Goal: Check status

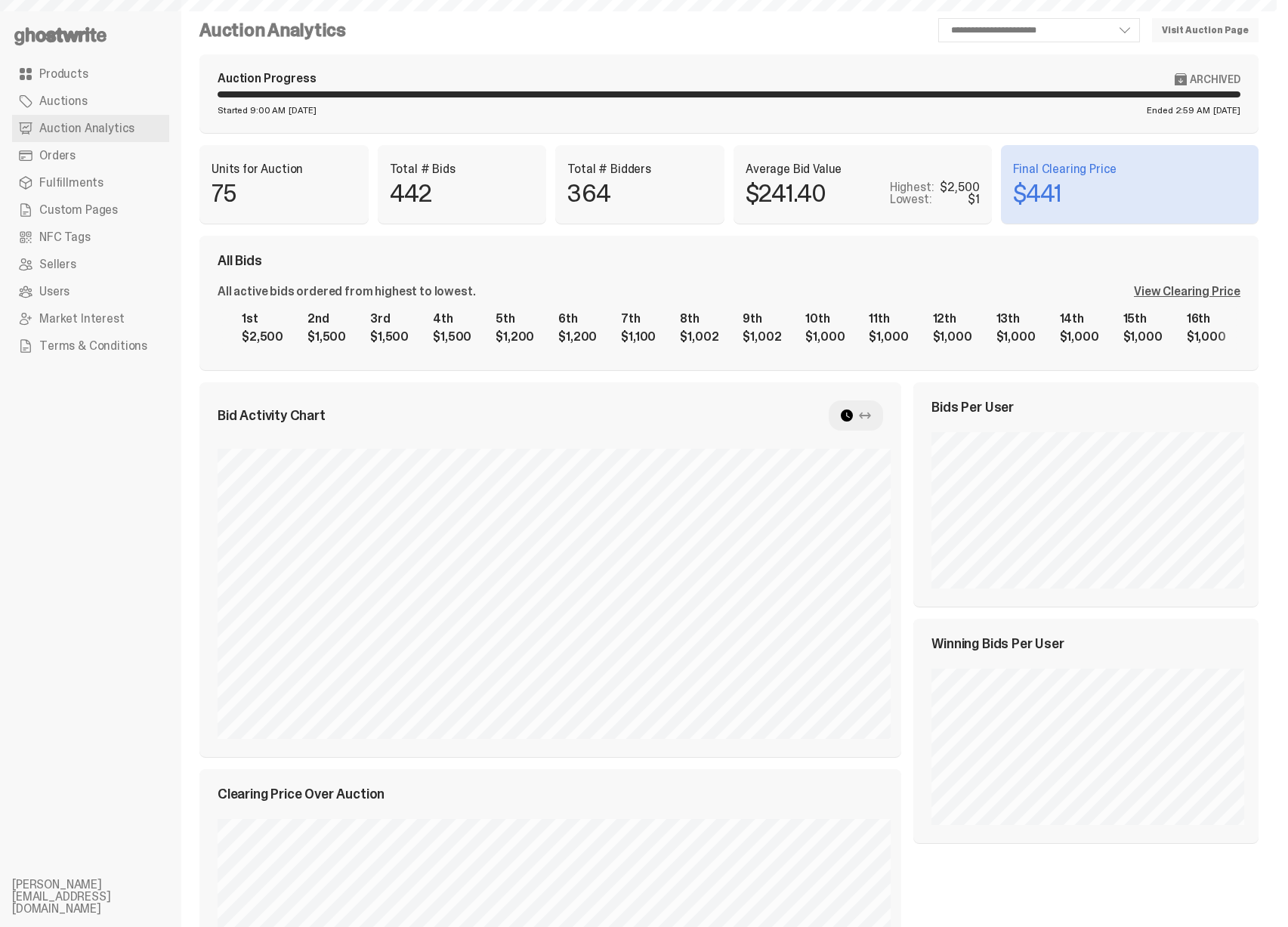
scroll to position [512, 0]
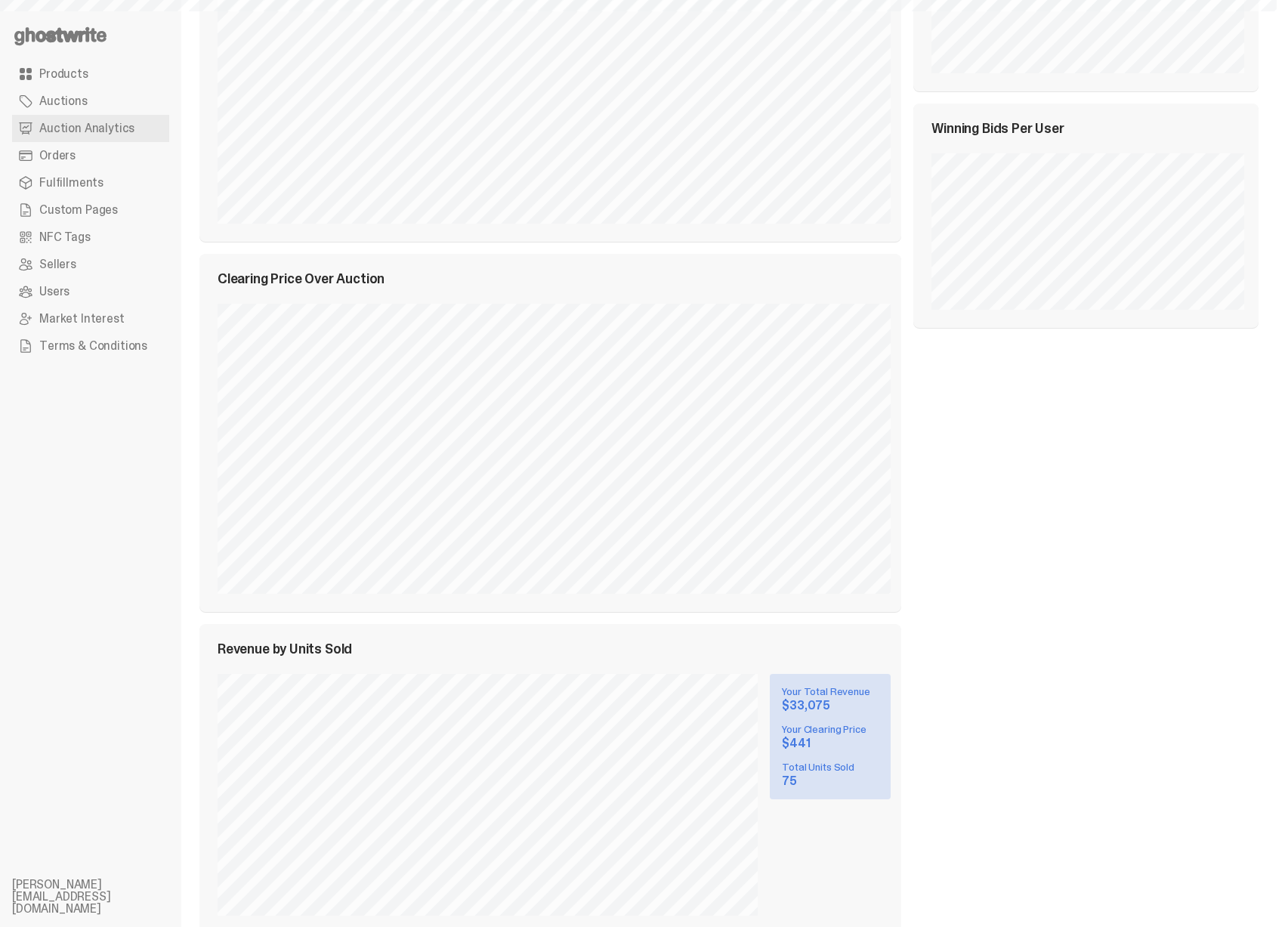
select select "**"
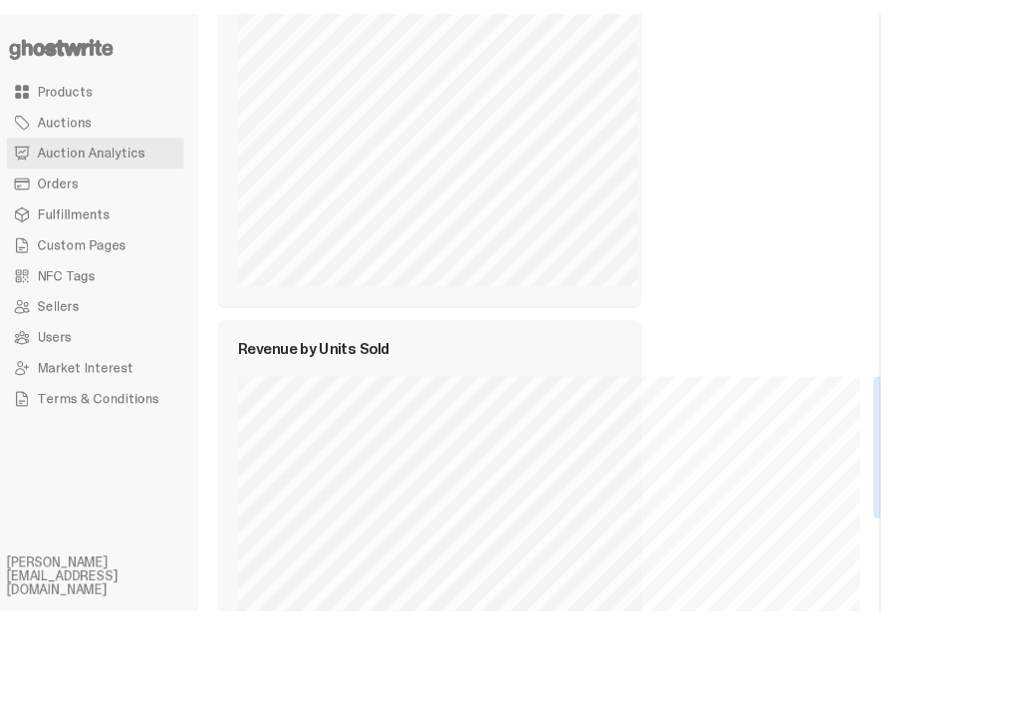
scroll to position [1279, 0]
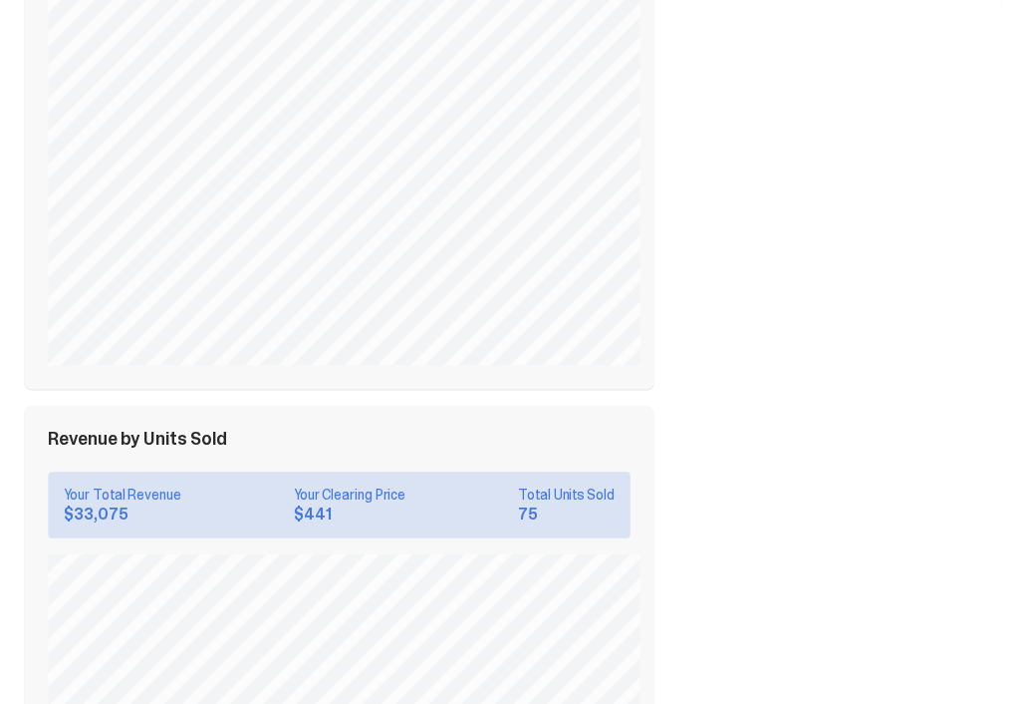
click at [752, 537] on div "Bids Per User Winning Bids Per User" at bounding box center [818, 153] width 305 height 1489
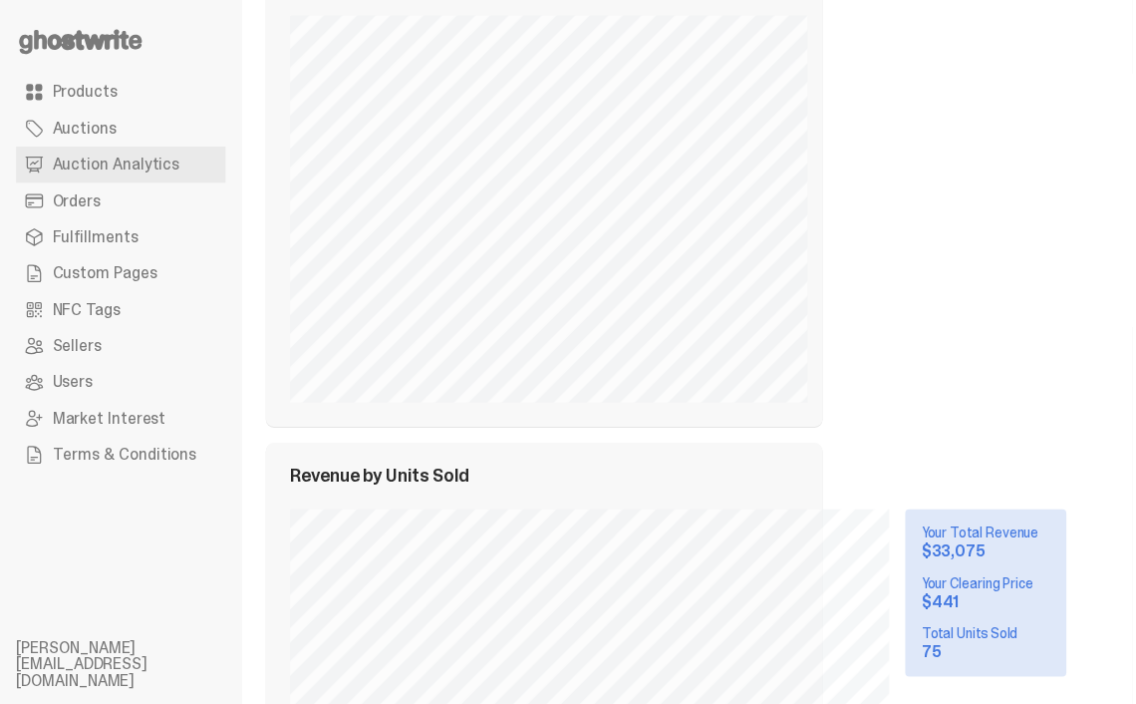
scroll to position [1347, 0]
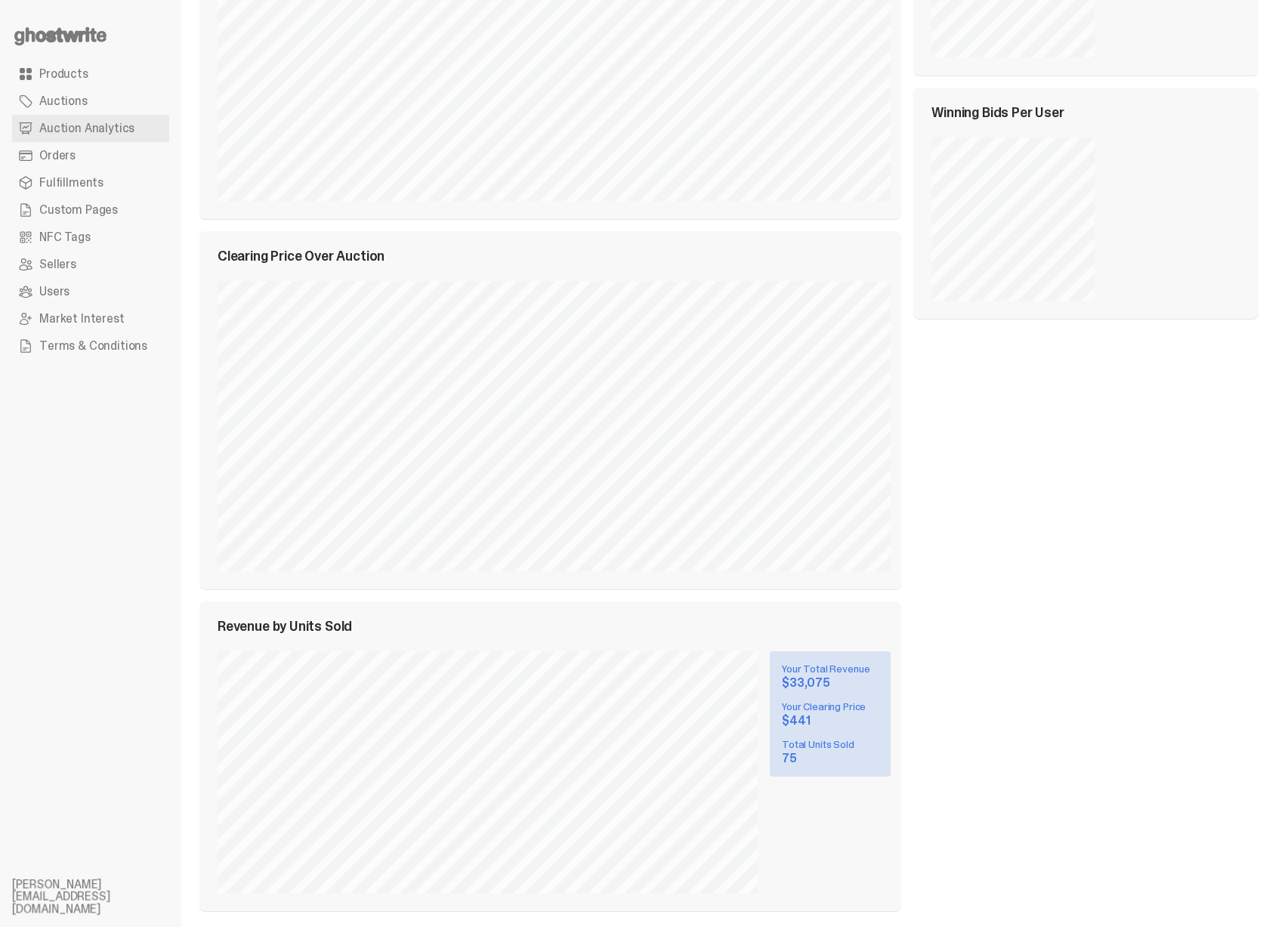
scroll to position [537, 0]
drag, startPoint x: 807, startPoint y: 679, endPoint x: 834, endPoint y: 690, distance: 29.2
click at [834, 690] on div "Your Total Revenue $33,075 Your Clearing Price $441 Total Units Sold 75" at bounding box center [829, 714] width 121 height 125
drag, startPoint x: 793, startPoint y: 666, endPoint x: 835, endPoint y: 694, distance: 50.5
click at [835, 694] on div "Your Total Revenue $33,075 Your Clearing Price $441 Total Units Sold 75" at bounding box center [829, 714] width 121 height 125
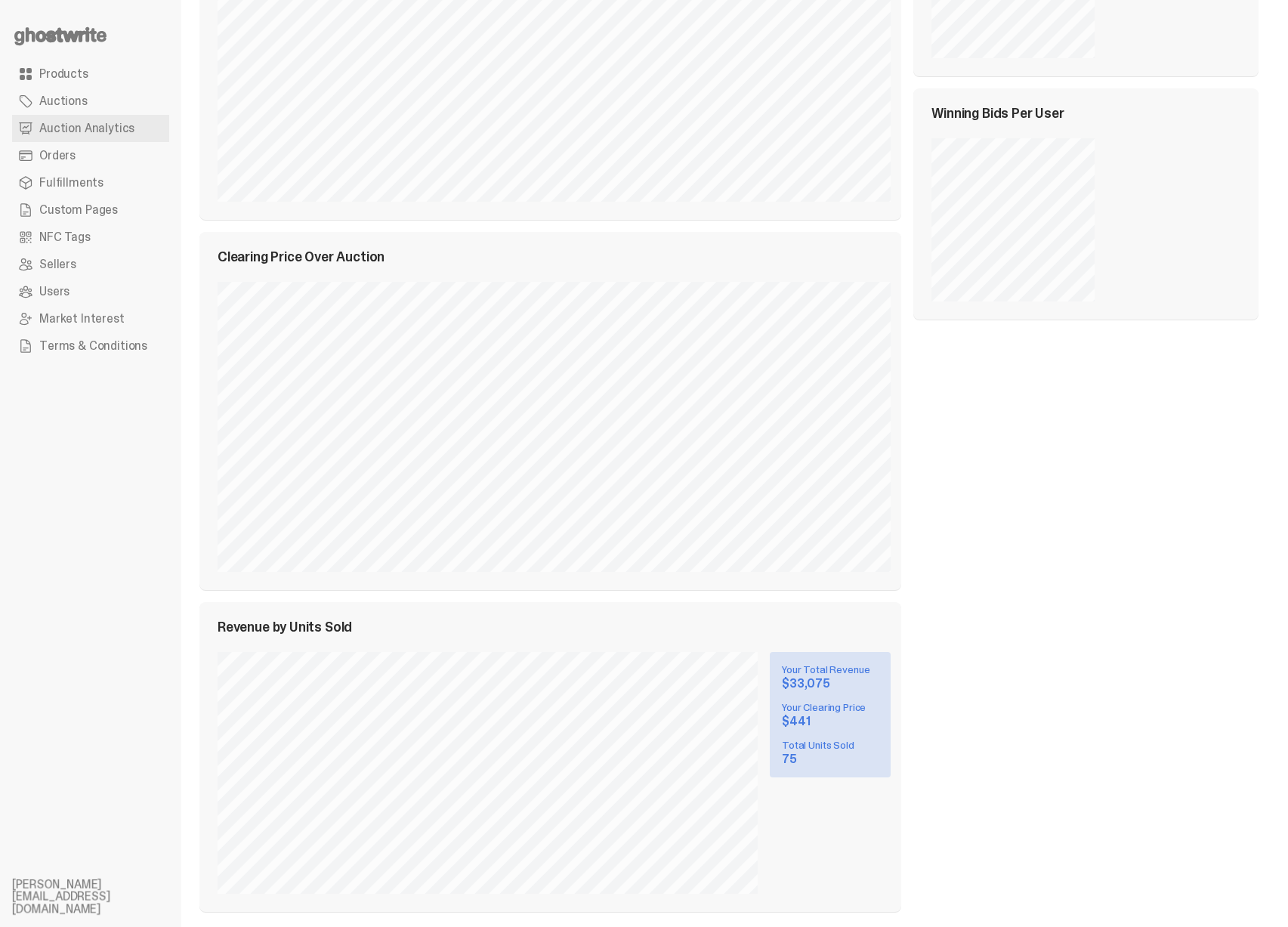
click at [835, 694] on div "Your Total Revenue $33,075 Your Clearing Price $441 Total Units Sold 75" at bounding box center [829, 714] width 121 height 125
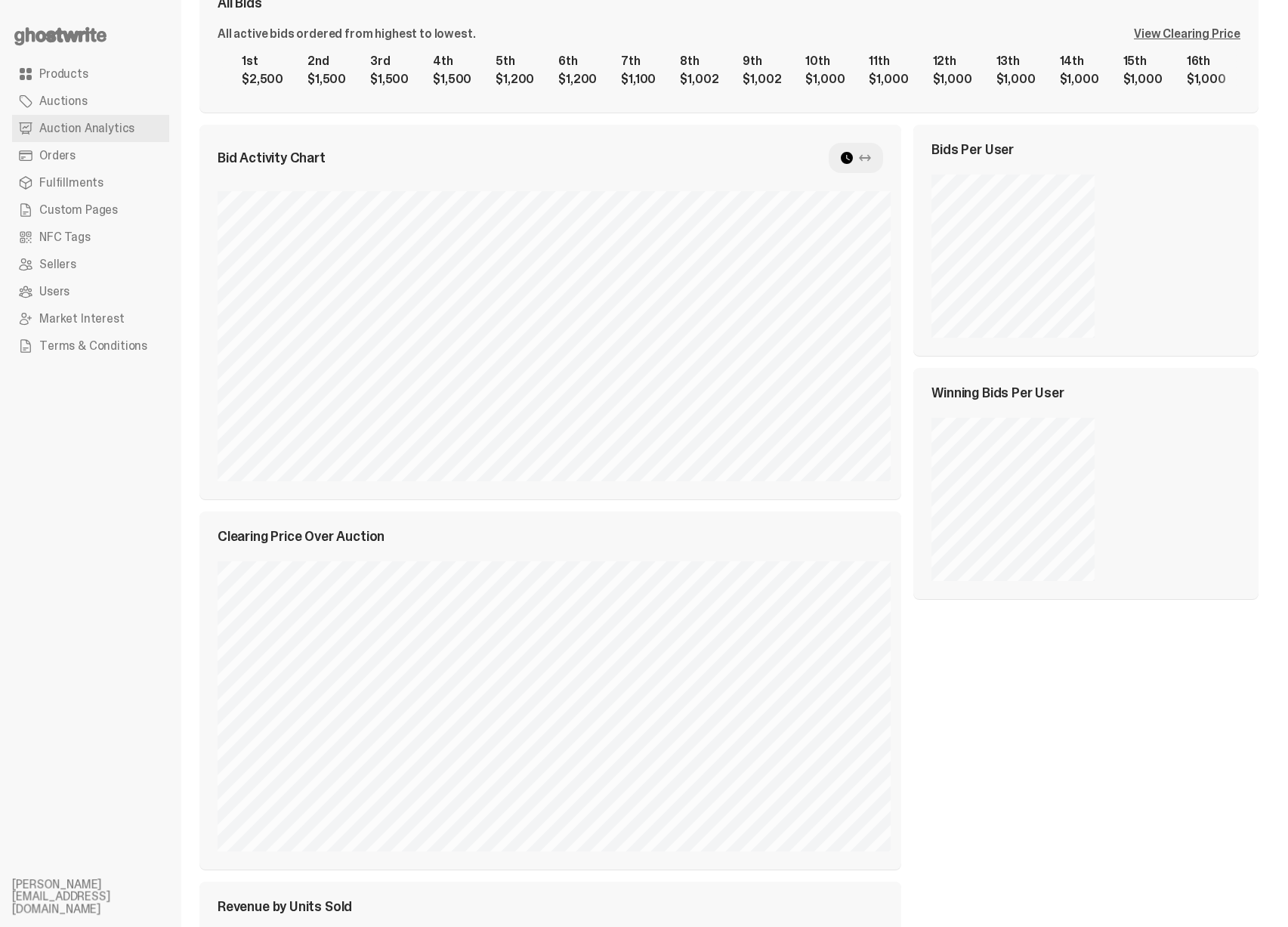
scroll to position [0, 0]
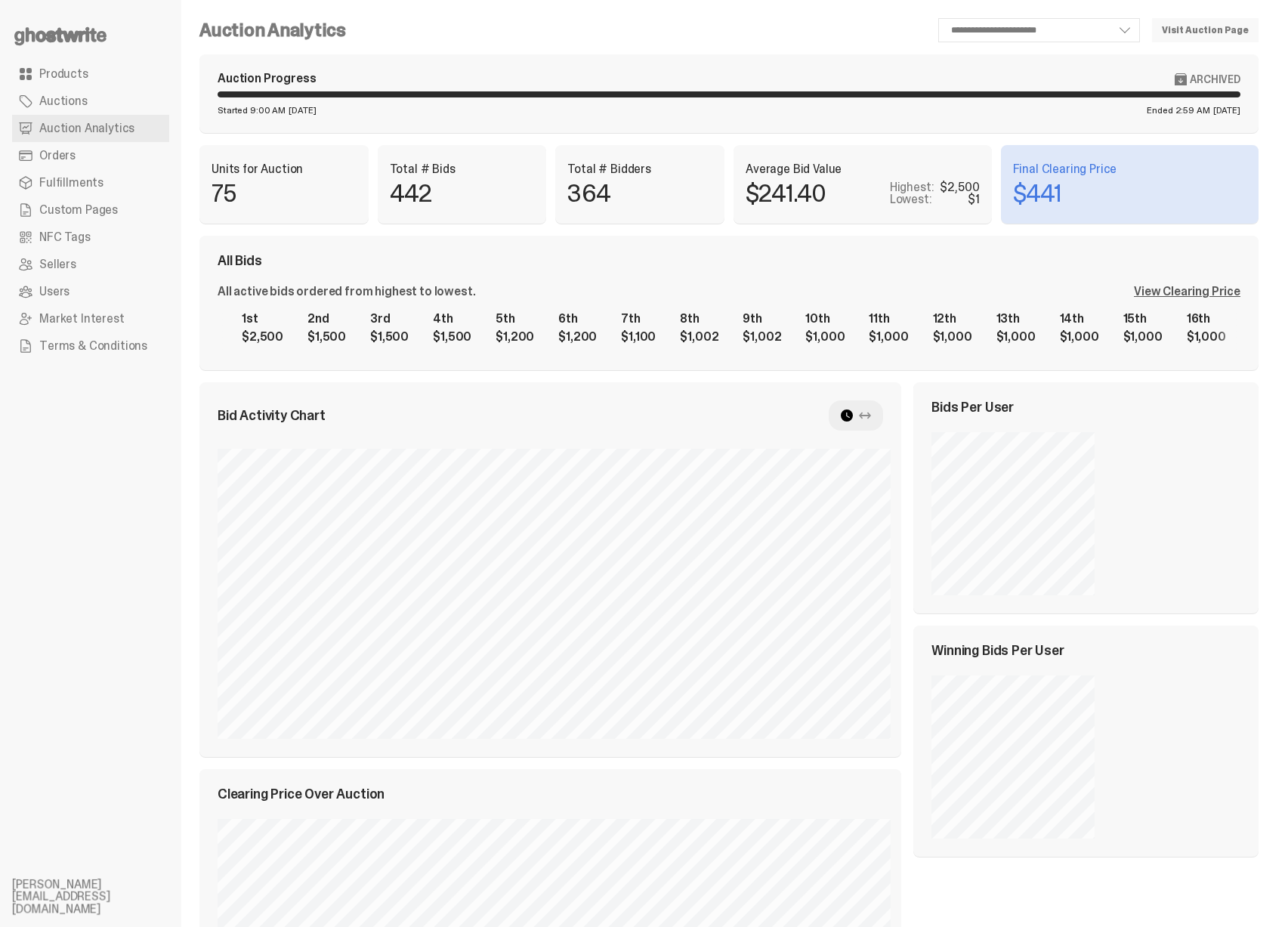
click at [61, 40] on use at bounding box center [61, 36] width 92 height 18
